Goal: Task Accomplishment & Management: Manage account settings

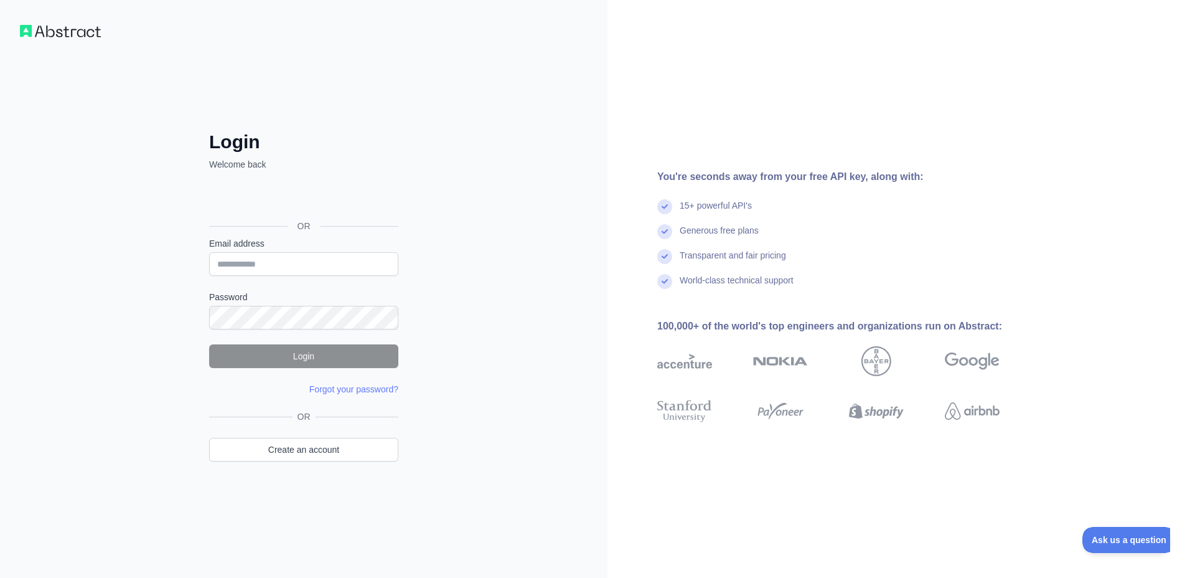
click at [344, 204] on div "Sign in with Google. Opens in new tab" at bounding box center [302, 197] width 187 height 27
click at [288, 263] on input "Email address" at bounding box center [303, 264] width 189 height 24
type input "**********"
click at [346, 362] on button "Login" at bounding box center [303, 356] width 189 height 24
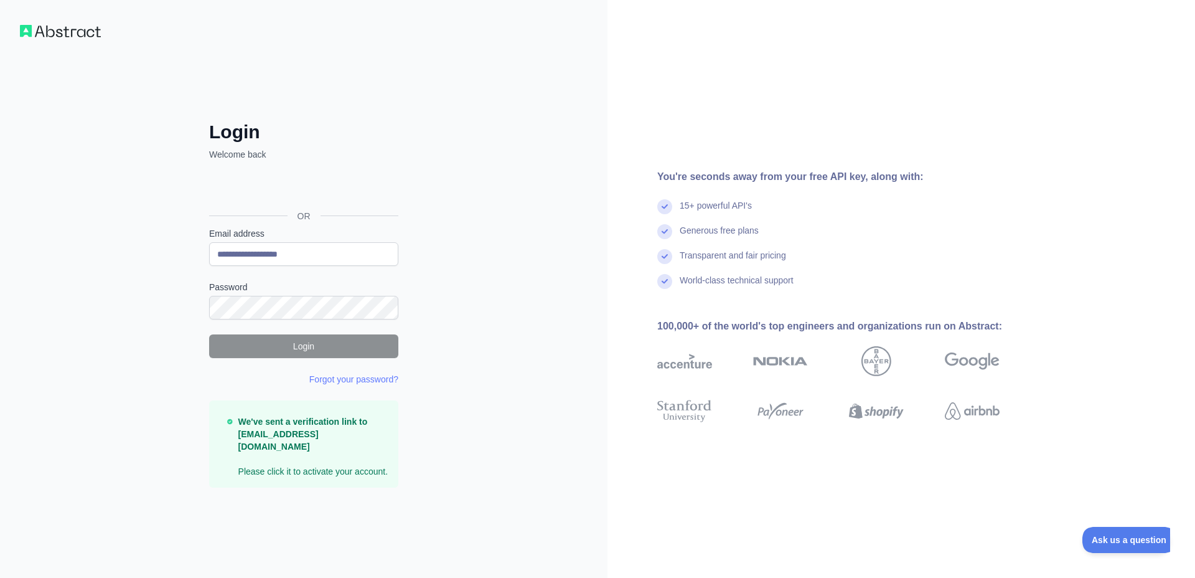
click at [24, 29] on img at bounding box center [60, 31] width 81 height 12
click at [375, 192] on div "Sign in with Google. Opens in new tab" at bounding box center [302, 187] width 187 height 27
click at [232, 423] on icon at bounding box center [229, 420] width 5 height 5
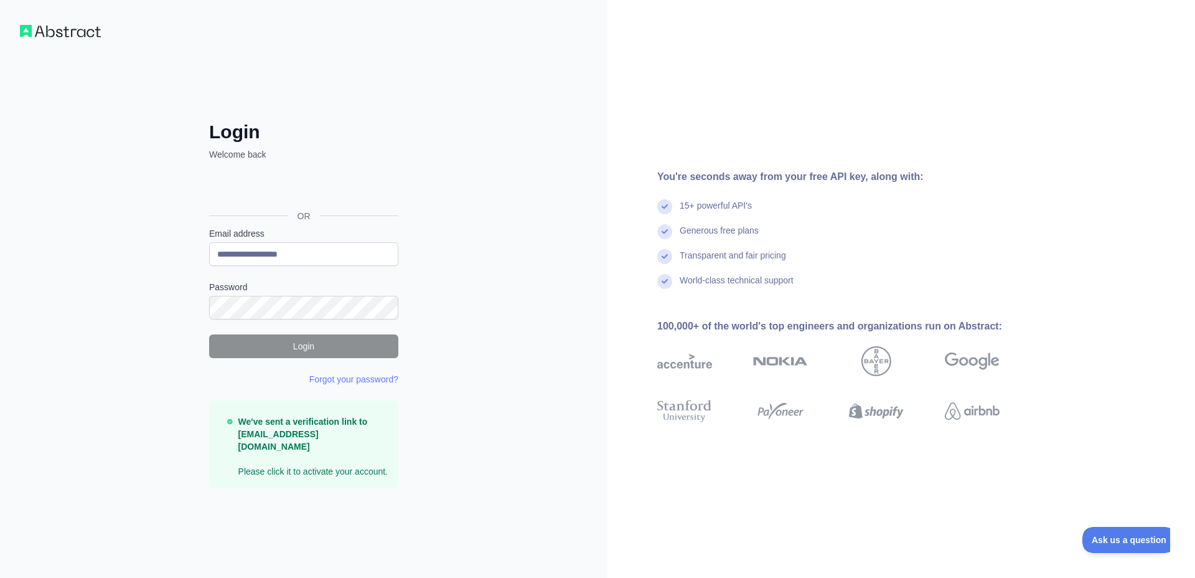
click at [293, 444] on strong "We've sent a verification link to [EMAIL_ADDRESS][DOMAIN_NAME]" at bounding box center [302, 433] width 129 height 35
click at [716, 349] on div at bounding box center [704, 361] width 95 height 50
click at [774, 181] on div "You're seconds away from your free API key, along with:" at bounding box center [848, 176] width 382 height 15
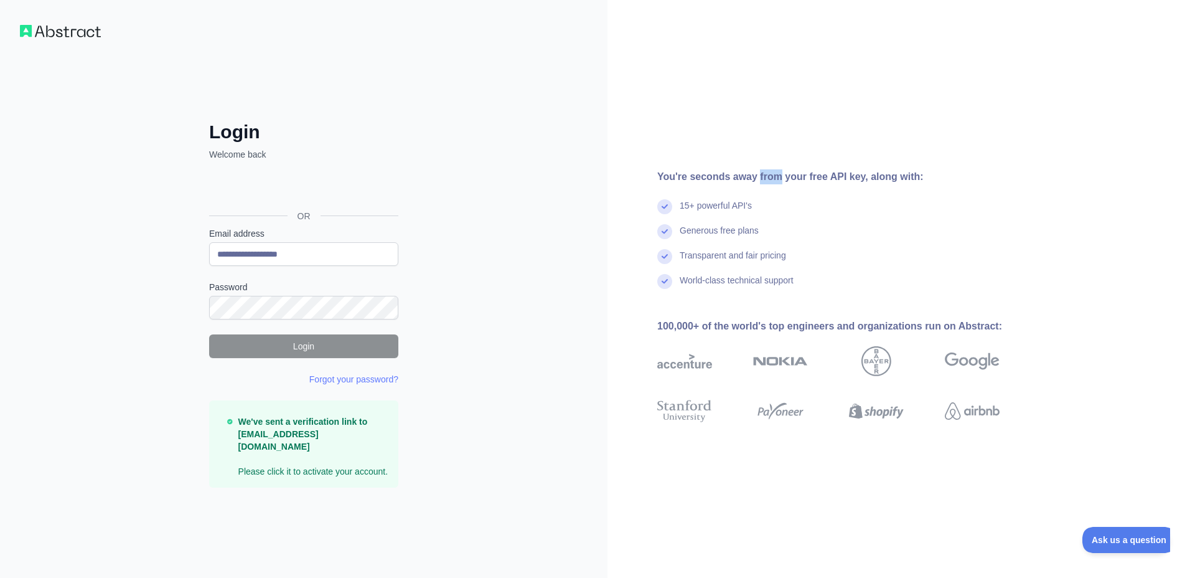
click at [24, 35] on img at bounding box center [60, 31] width 81 height 12
